Goal: Use online tool/utility: Utilize a website feature to perform a specific function

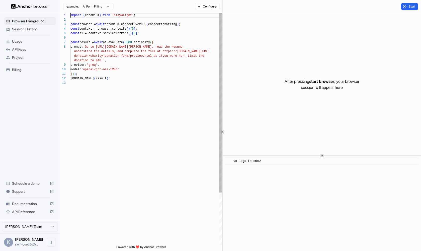
scroll to position [23, 0]
click at [155, 125] on div "import { chromium } from 'playwright' ; const browser = await chromium.connectO…" at bounding box center [146, 162] width 152 height 299
click at [116, 105] on div "import { chromium } from 'playwright' ; const browser = await chromium.connectO…" at bounding box center [146, 162] width 152 height 299
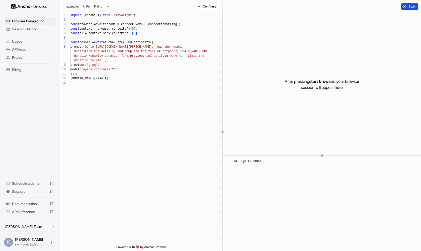
click at [409, 7] on span "Start" at bounding box center [412, 7] width 7 height 4
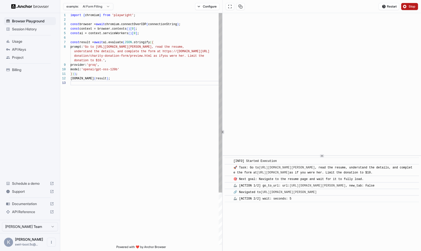
scroll to position [22, 0]
click at [139, 115] on div "import { chromium } from 'playwright' ; const browser = await chromium.connectO…" at bounding box center [146, 162] width 152 height 299
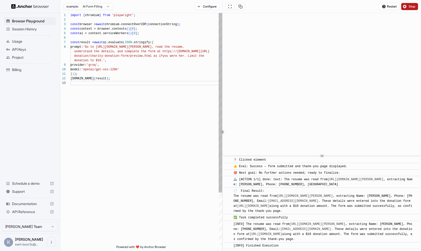
scroll to position [410, 0]
click at [115, 47] on span "'Go to [URL][DOMAIN_NAME][PERSON_NAME], re" at bounding box center [121, 47] width 76 height 4
click at [112, 59] on div "donation to $10.' ," at bounding box center [146, 60] width 152 height 5
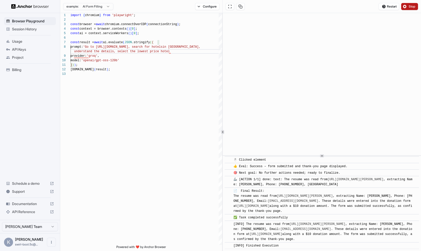
click at [411, 6] on span "Stop" at bounding box center [412, 7] width 7 height 4
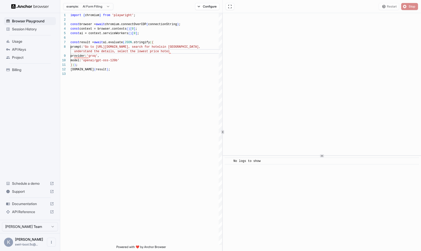
scroll to position [0, 0]
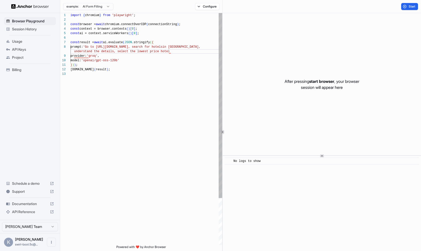
click at [191, 59] on div "model: 'openai/gpt-oss-120b'" at bounding box center [146, 60] width 152 height 5
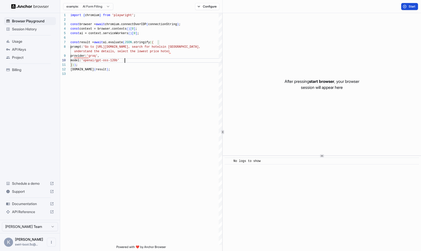
click at [404, 5] on button "Start" at bounding box center [409, 6] width 17 height 7
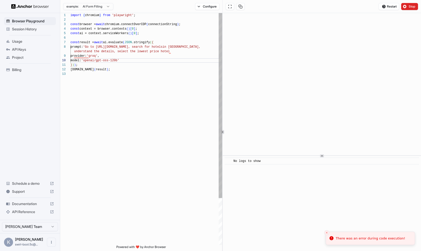
click at [197, 47] on span "in [GEOGRAPHIC_DATA]," at bounding box center [181, 47] width 38 height 4
click at [176, 53] on div "understand the details, select the lowest price ho tel" at bounding box center [146, 51] width 152 height 5
click at [193, 67] on div "} ) ) ;" at bounding box center [146, 65] width 152 height 5
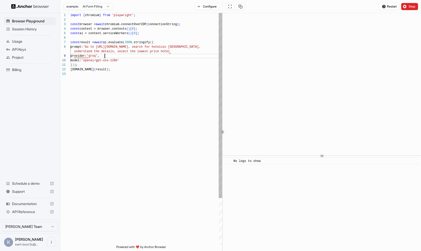
click at [185, 54] on div "provider: 'groq' ," at bounding box center [146, 56] width 152 height 5
click at [185, 52] on div "understand the details, select the lowest price ho tel" at bounding box center [146, 51] width 152 height 5
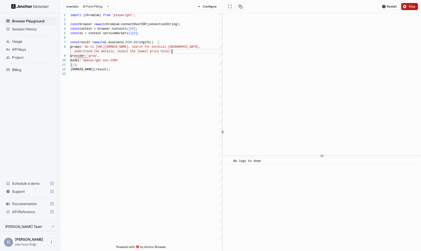
click at [410, 5] on span "Stop" at bounding box center [412, 7] width 7 height 4
click at [408, 6] on button "Start" at bounding box center [409, 6] width 17 height 7
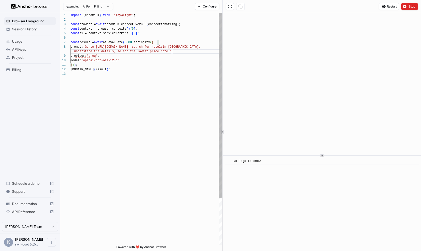
click at [184, 53] on div "understand the details, select the lowest price ho tel'" at bounding box center [146, 51] width 152 height 5
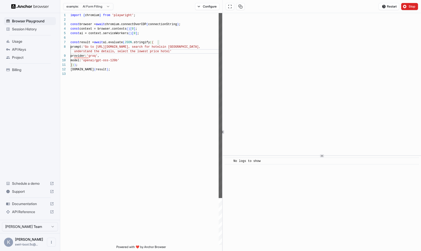
click at [221, 48] on div at bounding box center [221, 105] width 4 height 185
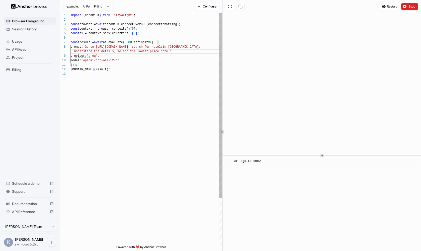
click at [195, 50] on div "understand the details, select the lowest price ho tel'" at bounding box center [146, 51] width 152 height 5
click at [109, 46] on span "'Go to [URL][DOMAIN_NAME], search for hotels" at bounding box center [122, 47] width 79 height 4
click at [177, 52] on div "understand the details, select the lowest price ho tel'" at bounding box center [146, 51] width 152 height 5
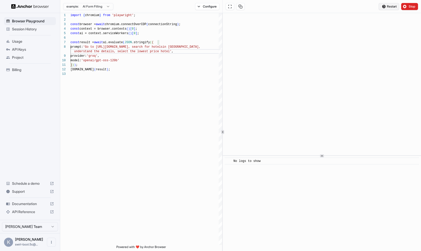
click at [391, 6] on span "Restart" at bounding box center [392, 7] width 10 height 4
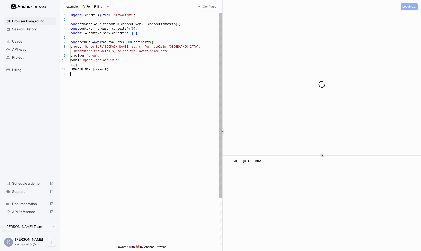
click at [167, 89] on div "import { chromium } from 'playwright' ; const browser = await chromium.connectO…" at bounding box center [146, 158] width 152 height 290
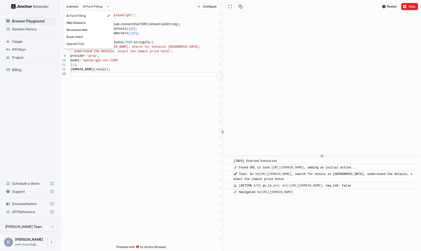
click at [108, 6] on html "**********" at bounding box center [210, 125] width 421 height 251
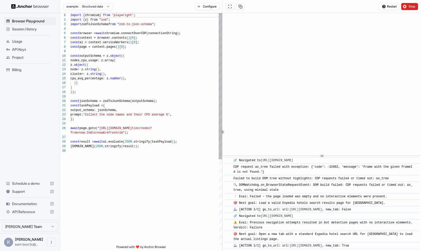
scroll to position [84, 0]
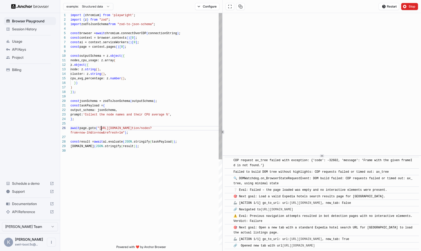
click at [102, 129] on span ""[URL][DOMAIN_NAME]" at bounding box center [115, 128] width 34 height 4
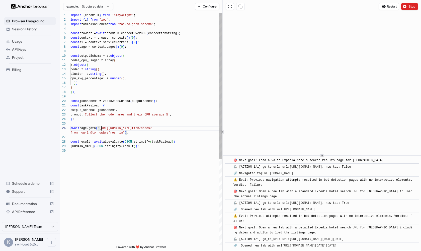
scroll to position [131, 0]
click at [122, 134] on span "from=now-1h&to=now&refresh=1m"" at bounding box center [97, 133] width 54 height 4
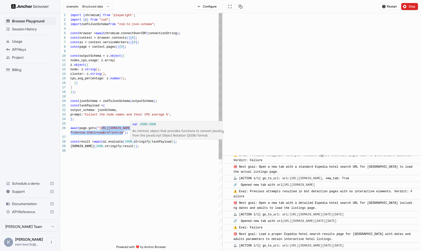
scroll to position [160, 0]
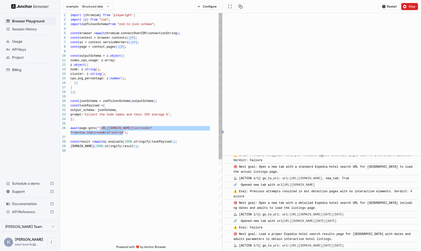
click at [174, 110] on div "output_schema: jsonSchema," at bounding box center [146, 110] width 152 height 5
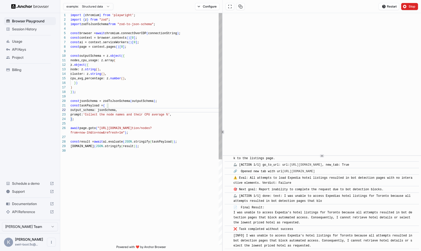
scroll to position [340, 0]
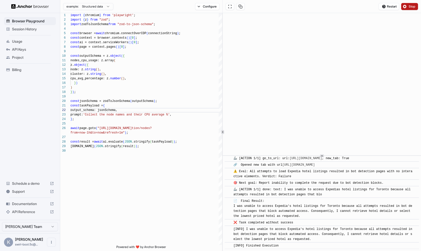
click at [407, 6] on button "Stop" at bounding box center [409, 6] width 17 height 7
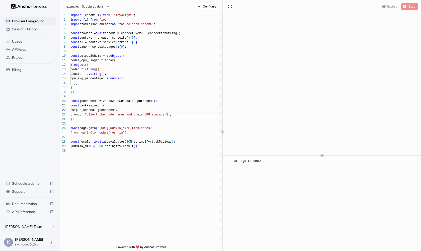
scroll to position [0, 0]
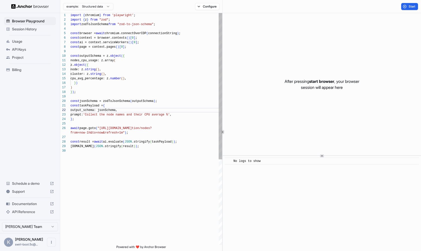
click at [180, 32] on span ";" at bounding box center [180, 34] width 2 height 4
click at [107, 9] on html "Browser Playground Session History Usage API Keys Project Billing Schedule a de…" at bounding box center [210, 125] width 421 height 251
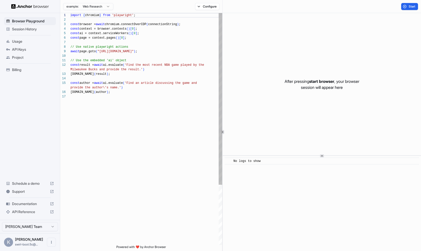
scroll to position [45, 0]
click at [406, 7] on button "Start" at bounding box center [409, 6] width 17 height 7
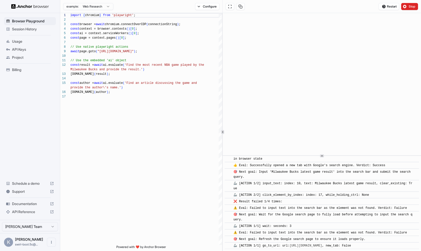
scroll to position [92, 0]
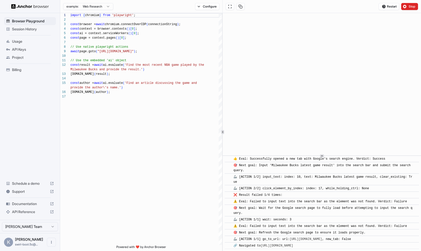
click at [108, 7] on html "Browser Playground Session History Usage API Keys Project Billing Schedule a de…" at bounding box center [210, 125] width 421 height 251
type textarea "**********"
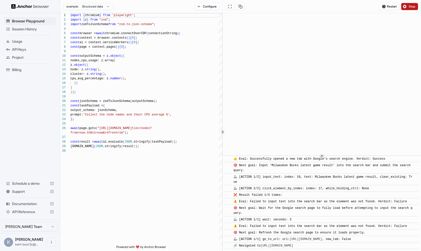
click at [410, 8] on span "Stop" at bounding box center [412, 7] width 7 height 4
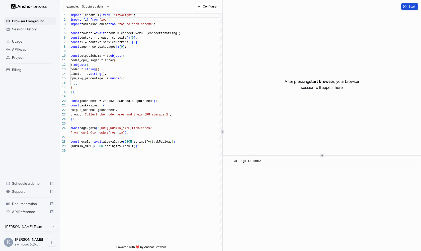
click at [409, 7] on span "Start" at bounding box center [412, 7] width 7 height 4
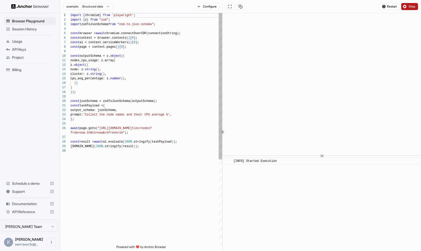
scroll to position [108, 0]
